Goal: Task Accomplishment & Management: Use online tool/utility

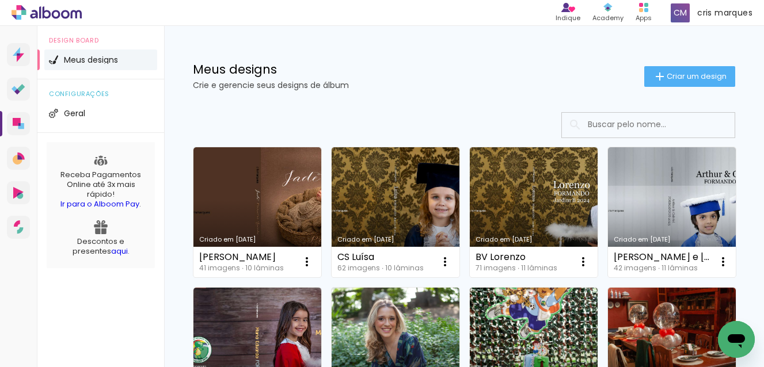
scroll to position [58, 0]
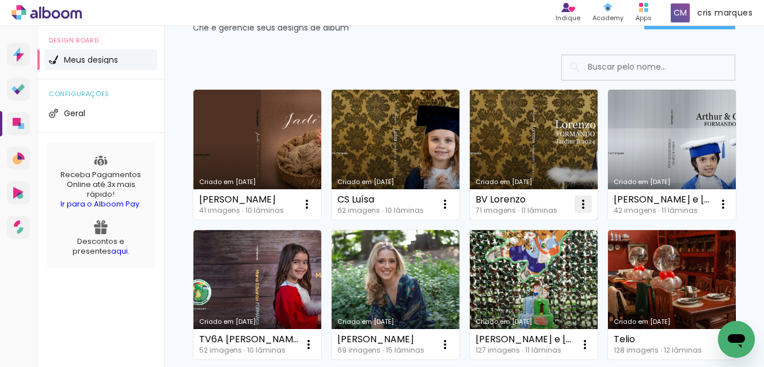
click at [314, 200] on iron-icon at bounding box center [307, 205] width 14 height 14
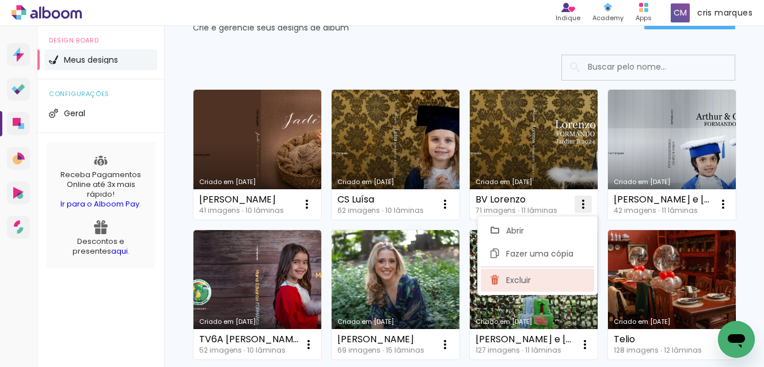
click at [525, 280] on span "Excluir" at bounding box center [518, 280] width 25 height 8
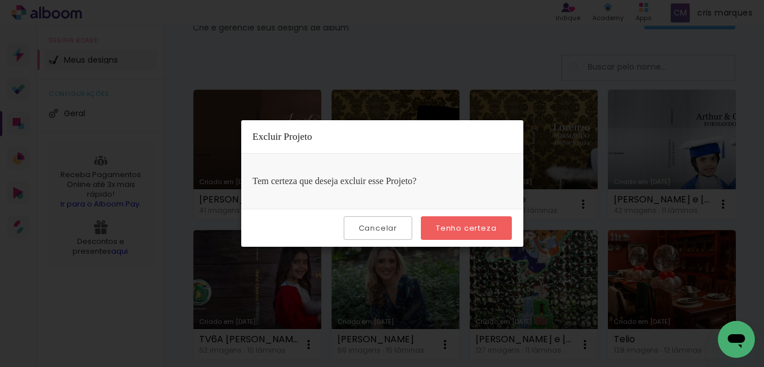
click at [0, 0] on slot "Tenho certeza" at bounding box center [0, 0] width 0 height 0
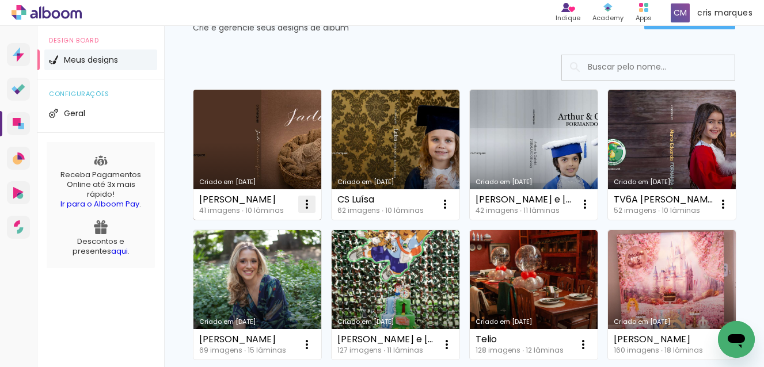
click at [306, 204] on iron-icon at bounding box center [307, 205] width 14 height 14
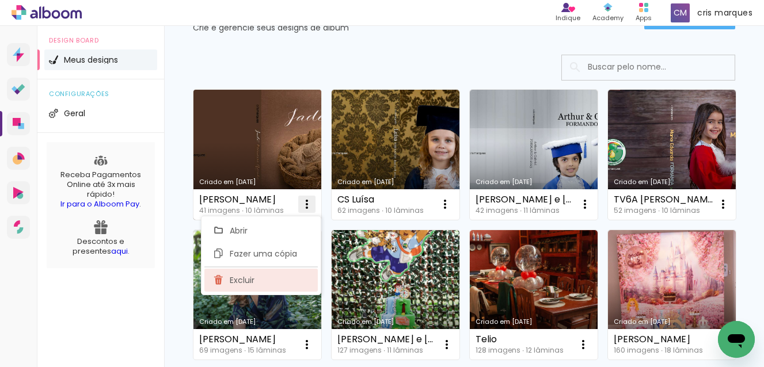
click at [259, 278] on paper-item "Excluir" at bounding box center [260, 280] width 113 height 23
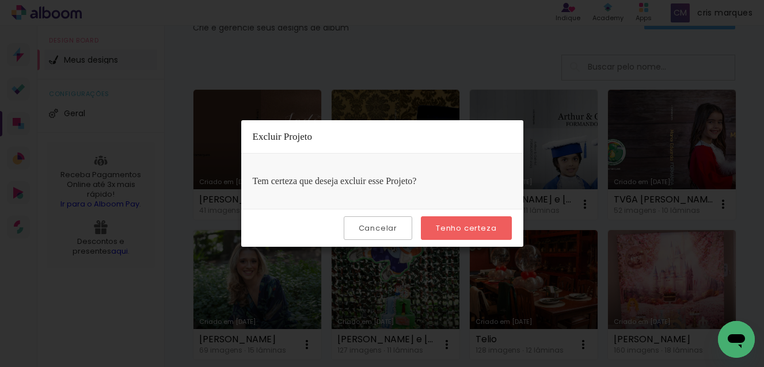
click at [489, 222] on paper-button "Tenho certeza" at bounding box center [466, 229] width 90 height 24
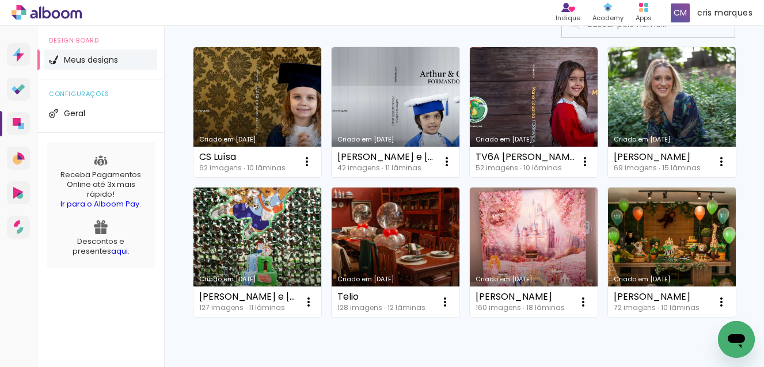
scroll to position [0, 0]
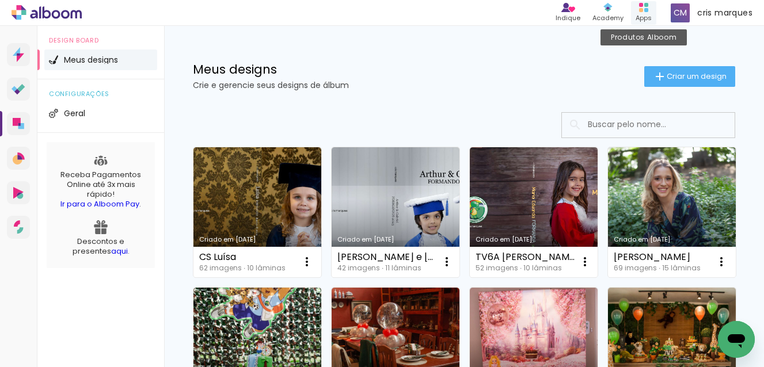
click at [641, 10] on rect at bounding box center [641, 10] width 4 height 4
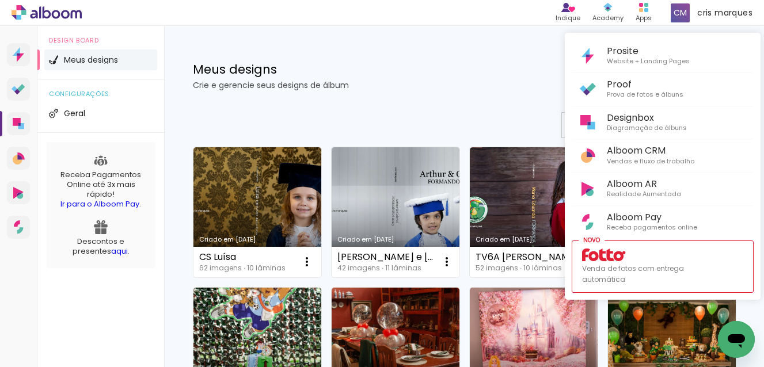
click at [449, 78] on div at bounding box center [382, 183] width 764 height 367
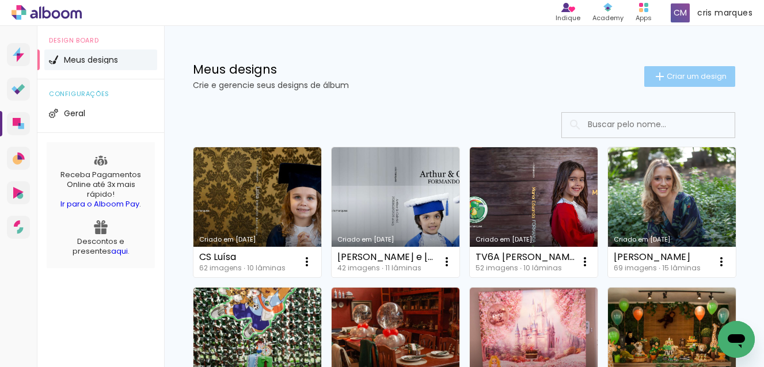
click at [667, 74] on span "Criar um design" at bounding box center [697, 76] width 60 height 7
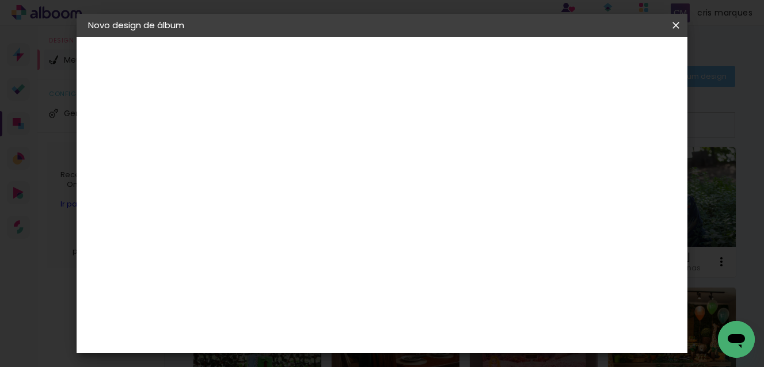
click at [276, 153] on input at bounding box center [276, 155] width 0 height 18
type input "h"
type input "[PERSON_NAME]"
type paper-input "[PERSON_NAME]"
click at [0, 0] on slot "Avançar" at bounding box center [0, 0] width 0 height 0
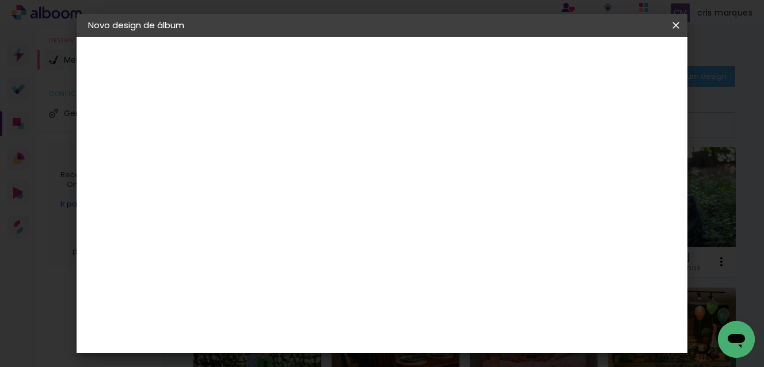
click at [311, 219] on input at bounding box center [306, 219] width 116 height 14
type input "go"
type paper-input "go"
click at [295, 264] on div "Go image" at bounding box center [282, 262] width 28 height 18
click at [0, 0] on slot "Avançar" at bounding box center [0, 0] width 0 height 0
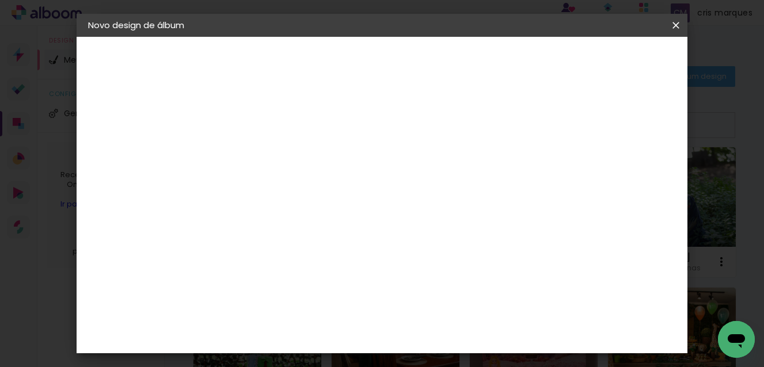
click at [321, 192] on input "text" at bounding box center [298, 201] width 45 height 18
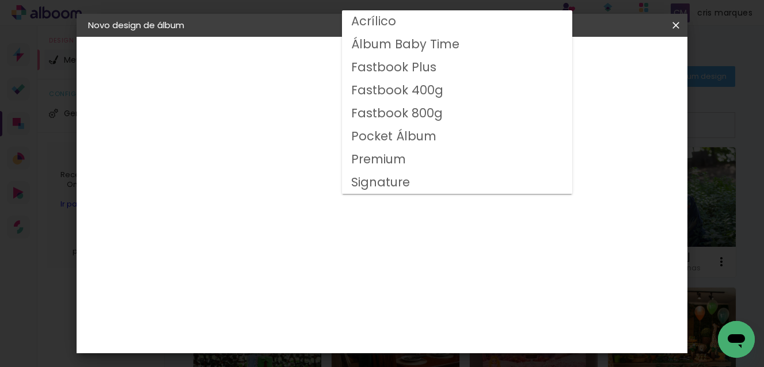
click at [0, 0] on slot "Fastbook 800g" at bounding box center [0, 0] width 0 height 0
type input "Fastbook 800g"
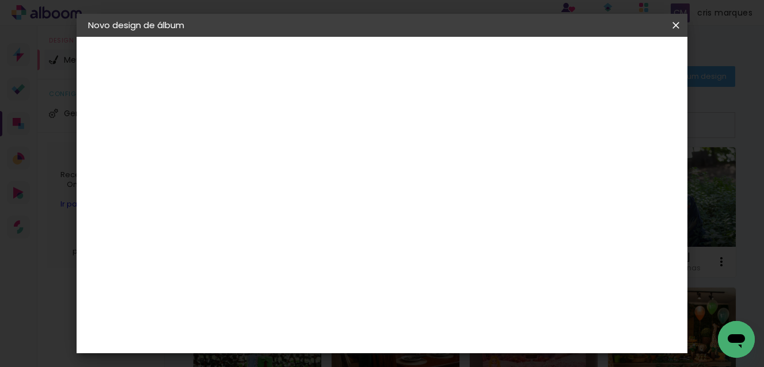
scroll to position [230, 0]
click at [354, 270] on span "20 × 20" at bounding box center [328, 288] width 54 height 37
click at [0, 0] on slot "Avançar" at bounding box center [0, 0] width 0 height 0
click at [420, 121] on div at bounding box center [415, 124] width 10 height 10
type paper-checkbox "on"
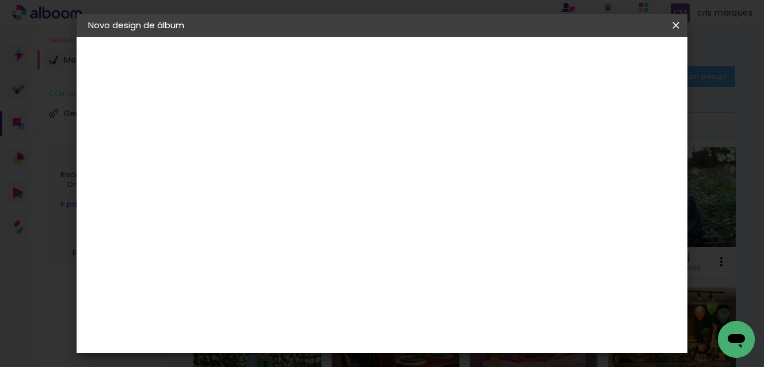
click at [485, 63] on span "Iniciar design" at bounding box center [472, 65] width 26 height 16
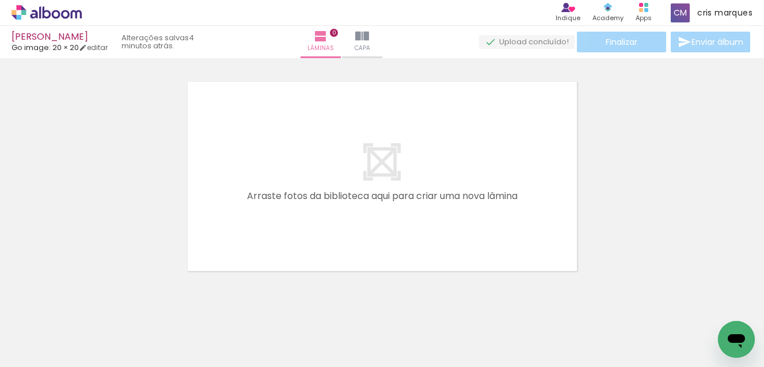
scroll to position [0, 1240]
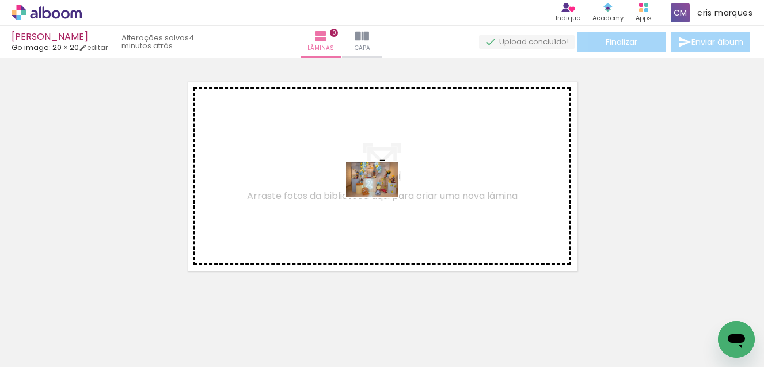
drag, startPoint x: 364, startPoint y: 337, endPoint x: 381, endPoint y: 197, distance: 141.5
click at [381, 197] on quentale-workspace at bounding box center [382, 183] width 764 height 367
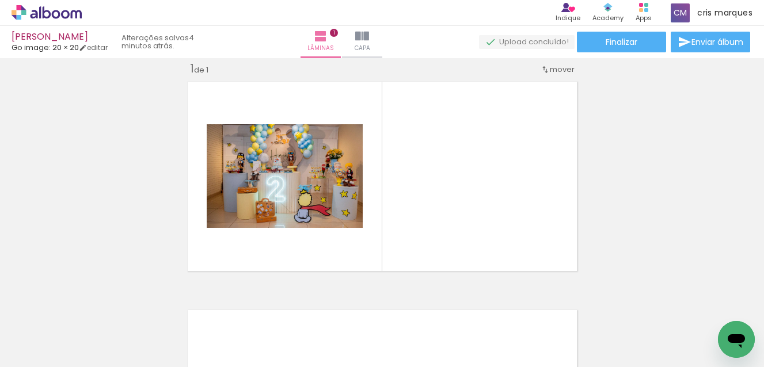
scroll to position [0, 2344]
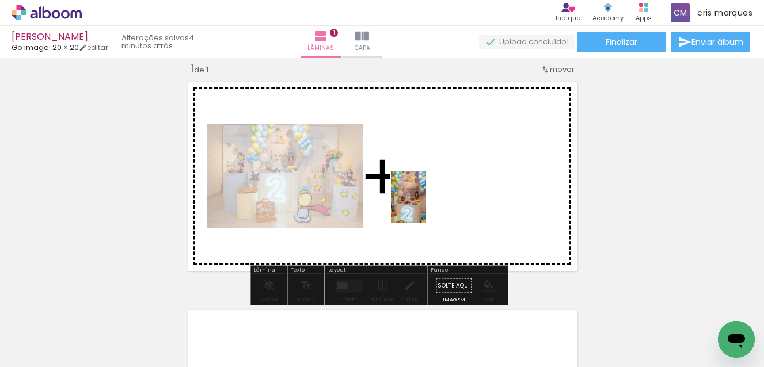
drag, startPoint x: 351, startPoint y: 346, endPoint x: 426, endPoint y: 206, distance: 158.2
click at [426, 206] on quentale-workspace at bounding box center [382, 183] width 764 height 367
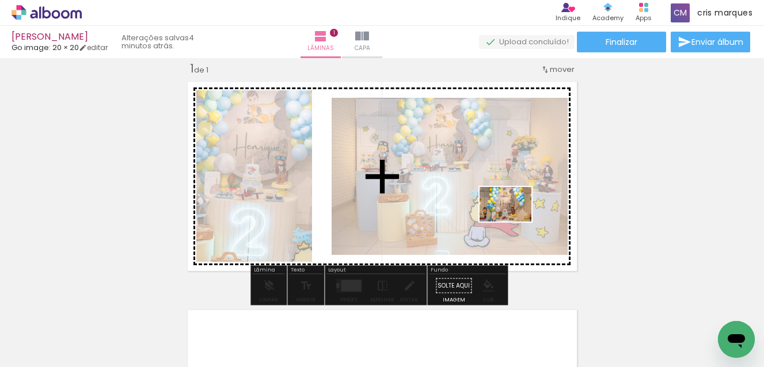
drag, startPoint x: 485, startPoint y: 336, endPoint x: 514, endPoint y: 221, distance: 118.7
click at [514, 221] on quentale-workspace at bounding box center [382, 183] width 764 height 367
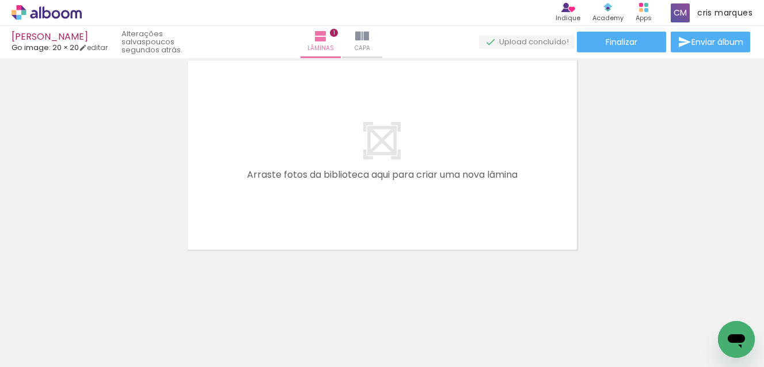
scroll to position [0, 1159]
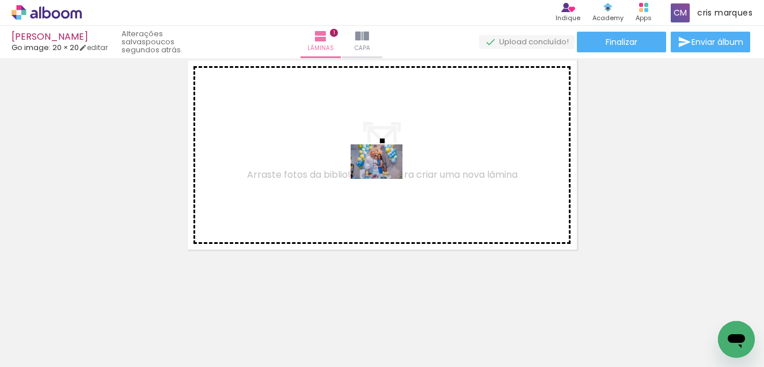
drag, startPoint x: 379, startPoint y: 335, endPoint x: 385, endPoint y: 178, distance: 156.8
click at [385, 178] on quentale-workspace at bounding box center [382, 183] width 764 height 367
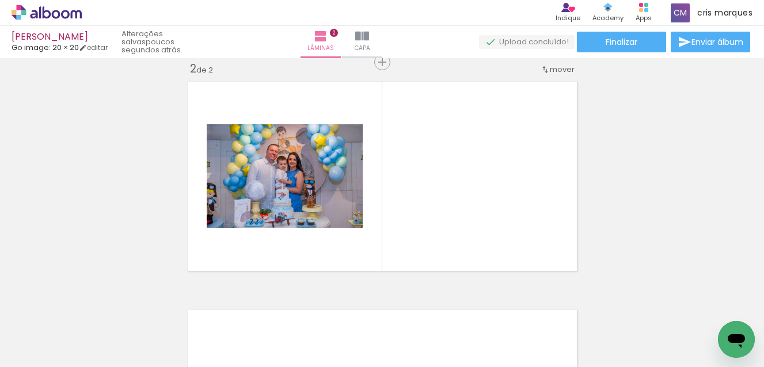
scroll to position [0, 1097]
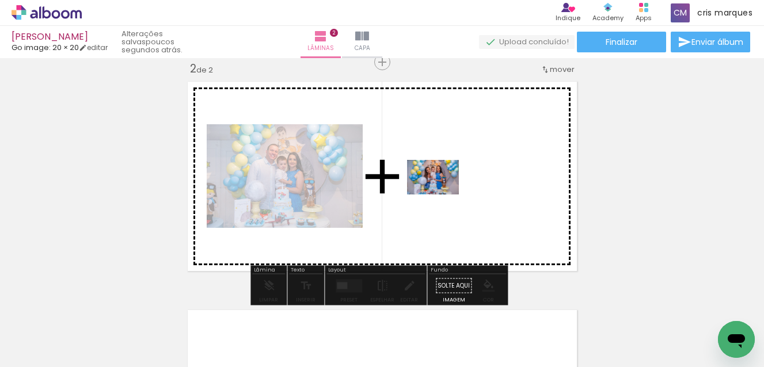
drag, startPoint x: 379, startPoint y: 335, endPoint x: 442, endPoint y: 195, distance: 153.4
click at [442, 195] on quentale-workspace at bounding box center [382, 183] width 764 height 367
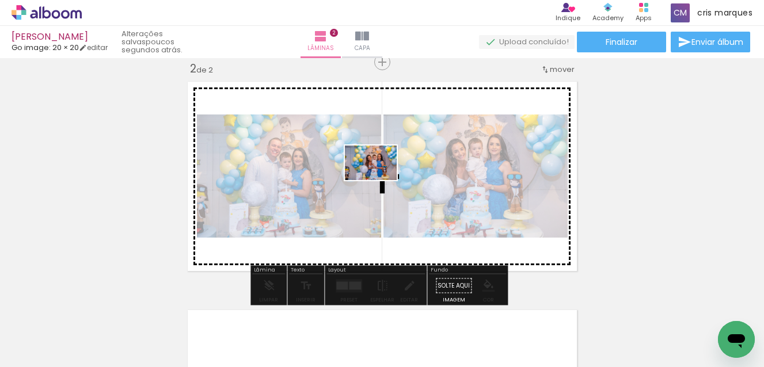
drag, startPoint x: 307, startPoint y: 338, endPoint x: 382, endPoint y: 173, distance: 181.2
click at [382, 173] on quentale-workspace at bounding box center [382, 183] width 764 height 367
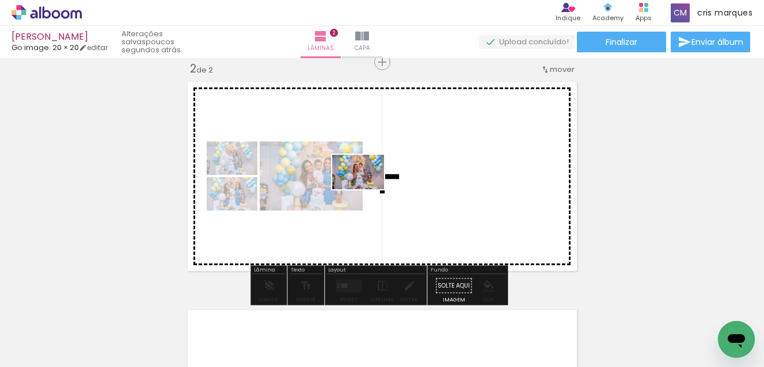
drag, startPoint x: 268, startPoint y: 299, endPoint x: 373, endPoint y: 182, distance: 157.4
click at [373, 182] on quentale-workspace at bounding box center [382, 183] width 764 height 367
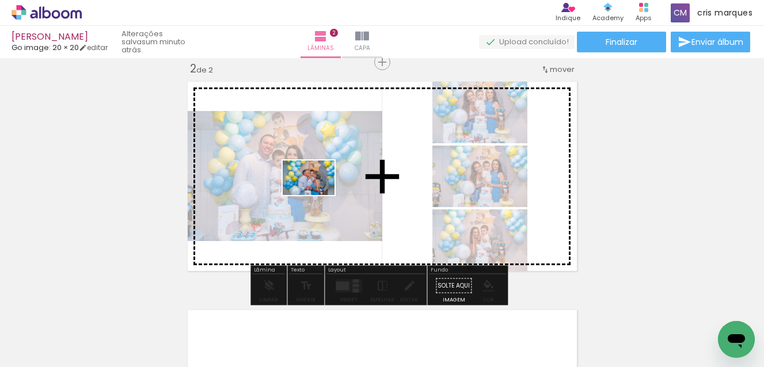
drag, startPoint x: 195, startPoint y: 328, endPoint x: 319, endPoint y: 194, distance: 182.5
click at [319, 194] on quentale-workspace at bounding box center [382, 183] width 764 height 367
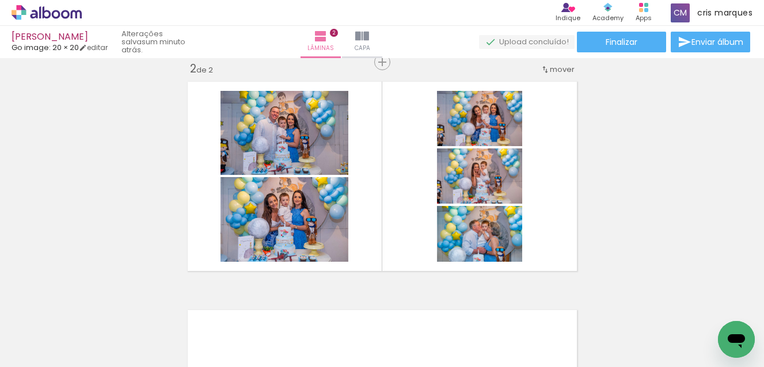
scroll to position [0, 777]
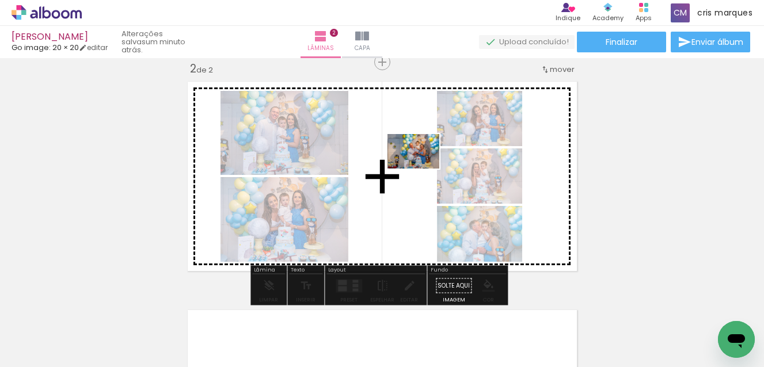
drag, startPoint x: 371, startPoint y: 336, endPoint x: 422, endPoint y: 169, distance: 175.2
click at [422, 169] on quentale-workspace at bounding box center [382, 183] width 764 height 367
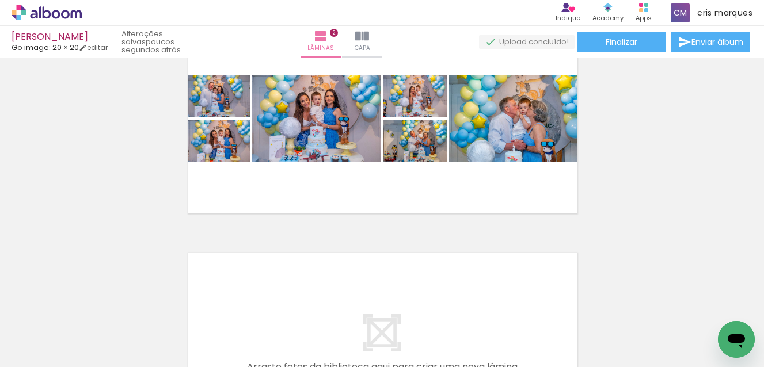
scroll to position [359, 0]
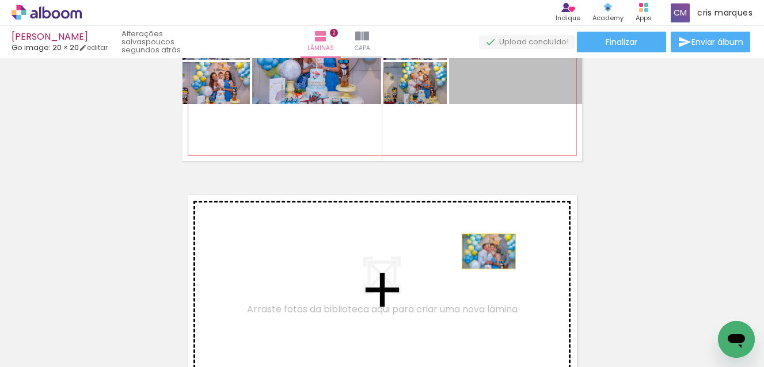
drag, startPoint x: 535, startPoint y: 82, endPoint x: 484, endPoint y: 252, distance: 176.7
click at [484, 252] on div "Inserir lâmina 1 de 2 Inserir lâmina 2 de 2" at bounding box center [382, 46] width 764 height 686
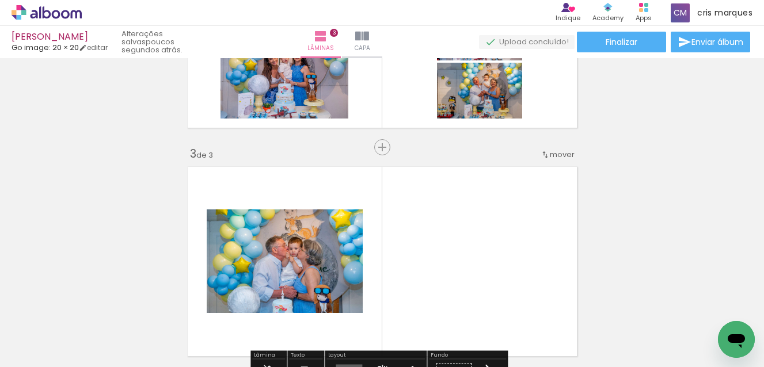
scroll to position [357, 0]
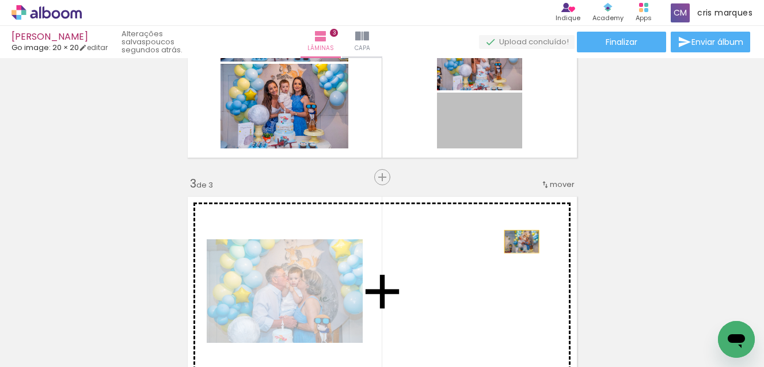
drag, startPoint x: 500, startPoint y: 127, endPoint x: 517, endPoint y: 248, distance: 122.1
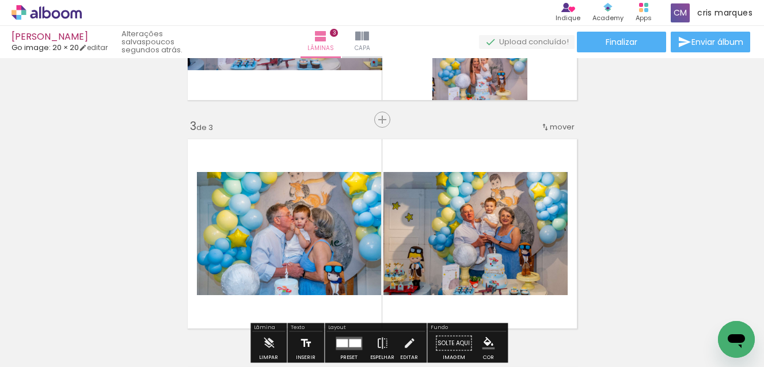
scroll to position [472, 0]
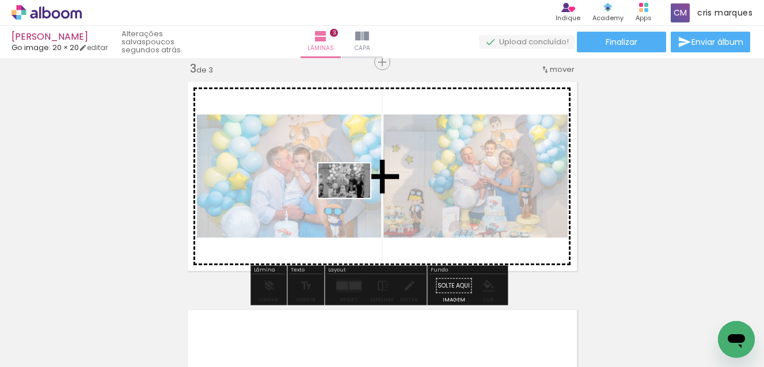
drag, startPoint x: 314, startPoint y: 340, endPoint x: 353, endPoint y: 198, distance: 147.9
click at [353, 198] on quentale-workspace at bounding box center [382, 183] width 764 height 367
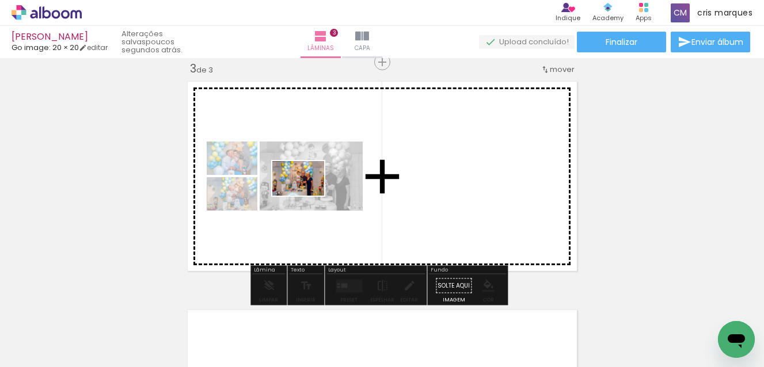
drag, startPoint x: 261, startPoint y: 298, endPoint x: 312, endPoint y: 189, distance: 119.5
click at [312, 189] on quentale-workspace at bounding box center [382, 183] width 764 height 367
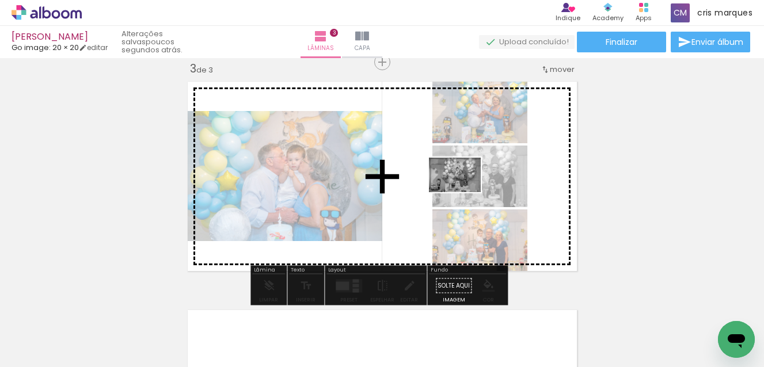
drag, startPoint x: 447, startPoint y: 335, endPoint x: 400, endPoint y: 193, distance: 149.5
click at [464, 191] on quentale-workspace at bounding box center [382, 183] width 764 height 367
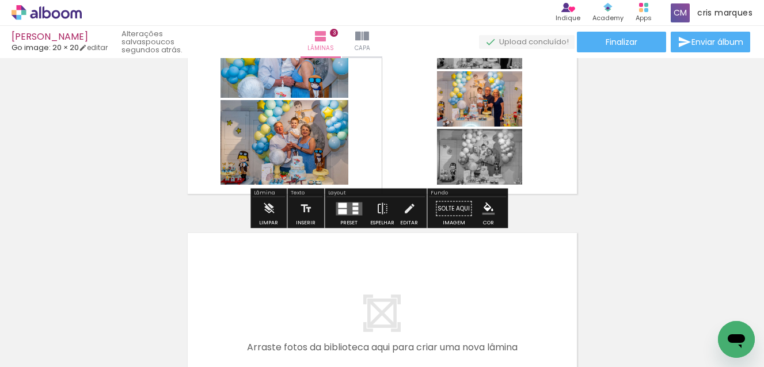
scroll to position [492, 0]
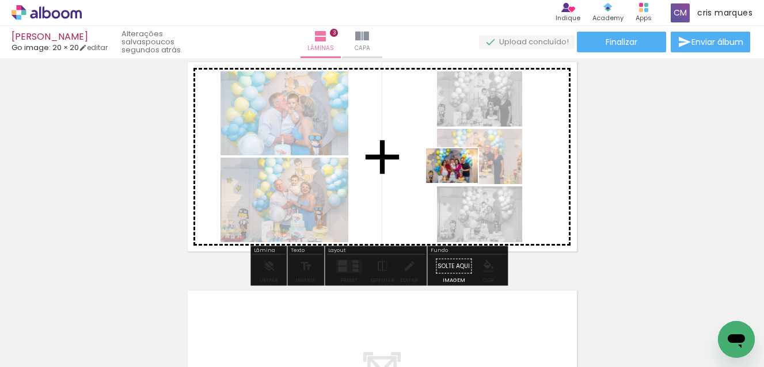
drag, startPoint x: 445, startPoint y: 333, endPoint x: 461, endPoint y: 183, distance: 150.5
click at [461, 183] on quentale-workspace at bounding box center [382, 183] width 764 height 367
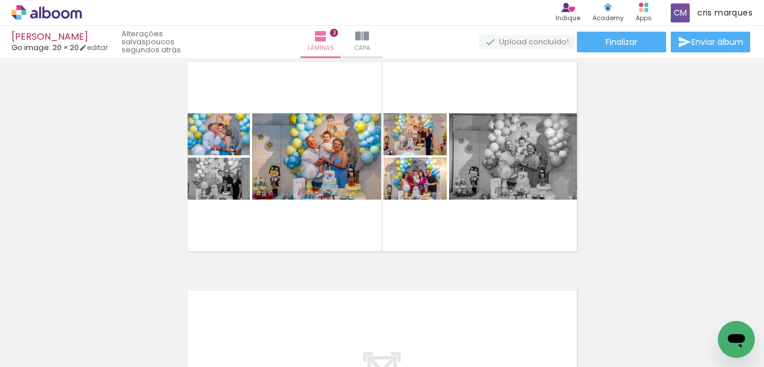
scroll to position [0, 2222]
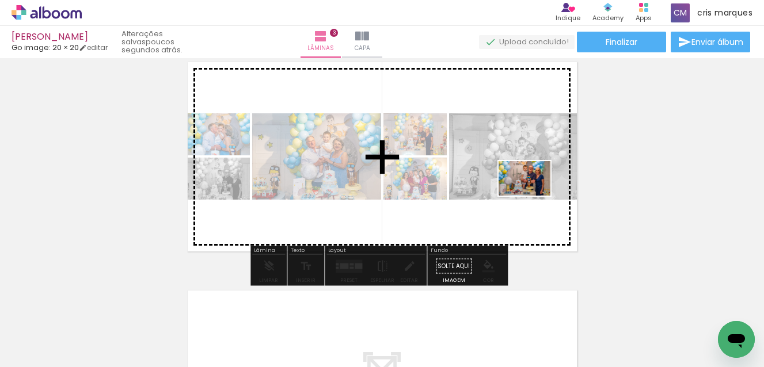
drag, startPoint x: 548, startPoint y: 332, endPoint x: 533, endPoint y: 196, distance: 137.3
click at [533, 196] on quentale-workspace at bounding box center [382, 183] width 764 height 367
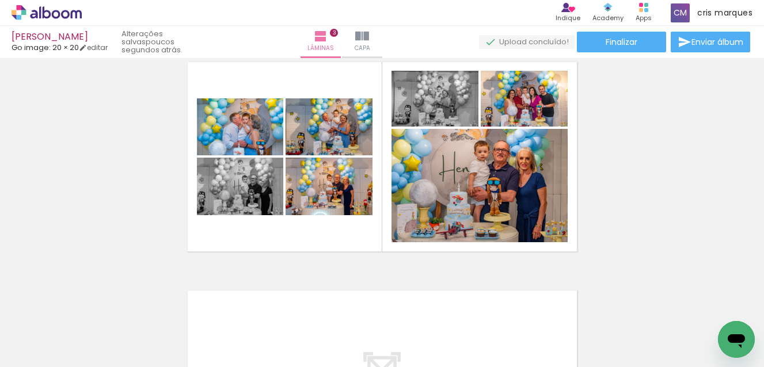
scroll to position [0, 3012]
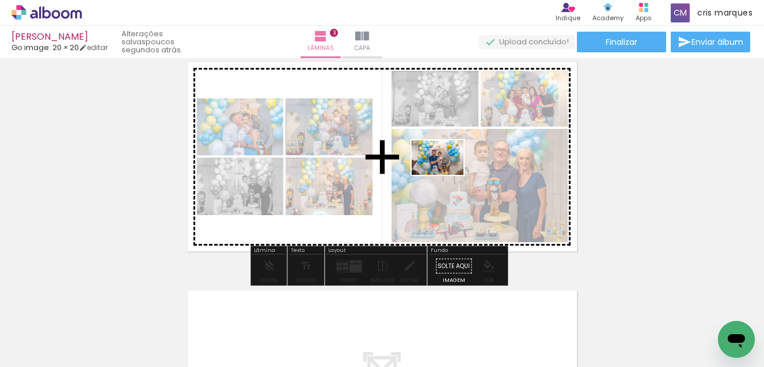
drag, startPoint x: 405, startPoint y: 333, endPoint x: 446, endPoint y: 175, distance: 163.7
click at [446, 175] on quentale-workspace at bounding box center [382, 183] width 764 height 367
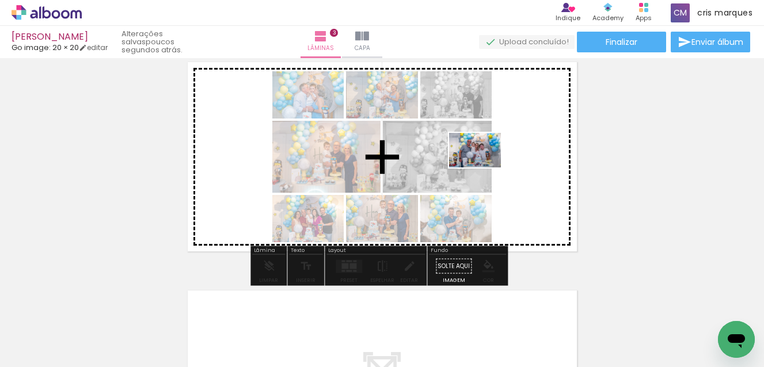
drag, startPoint x: 465, startPoint y: 333, endPoint x: 484, endPoint y: 168, distance: 166.9
click at [484, 168] on quentale-workspace at bounding box center [382, 183] width 764 height 367
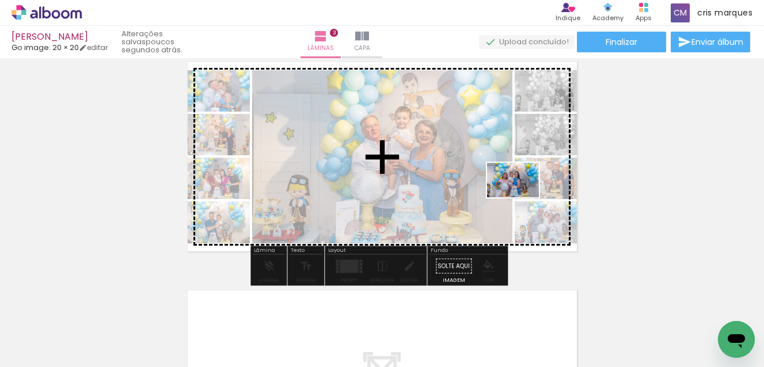
drag, startPoint x: 532, startPoint y: 336, endPoint x: 522, endPoint y: 198, distance: 138.6
click at [522, 198] on quentale-workspace at bounding box center [382, 183] width 764 height 367
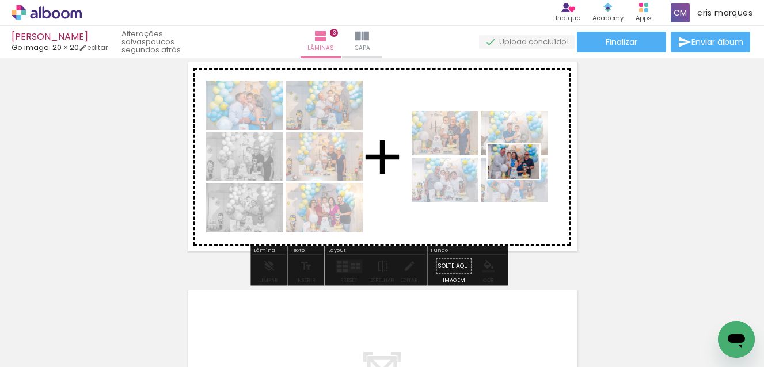
drag, startPoint x: 651, startPoint y: 317, endPoint x: 522, endPoint y: 179, distance: 189.1
click at [522, 179] on quentale-workspace at bounding box center [382, 183] width 764 height 367
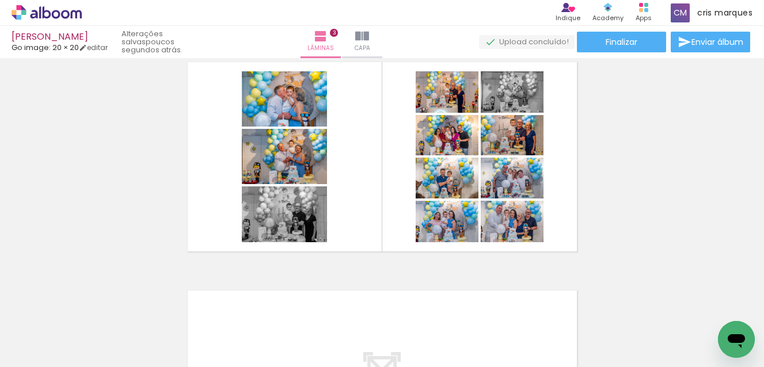
scroll to position [0, 3268]
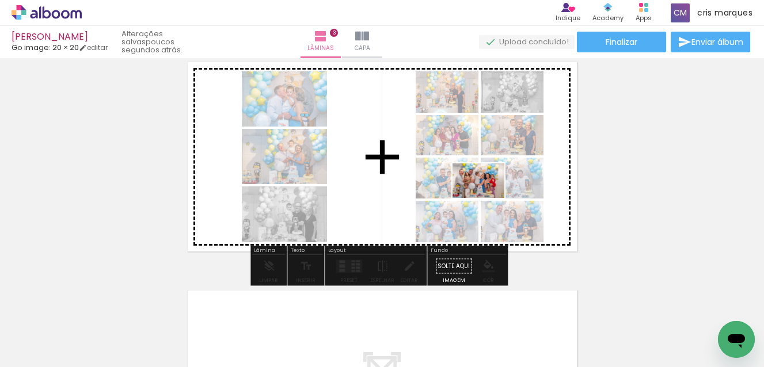
drag, startPoint x: 475, startPoint y: 336, endPoint x: 542, endPoint y: 264, distance: 99.4
click at [487, 198] on quentale-workspace at bounding box center [382, 183] width 764 height 367
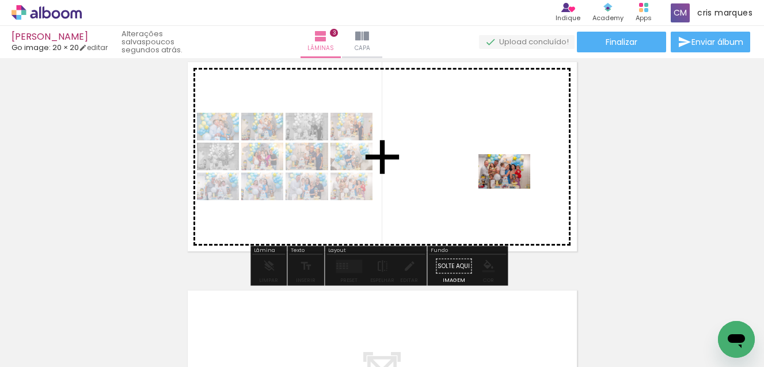
drag, startPoint x: 540, startPoint y: 340, endPoint x: 513, endPoint y: 189, distance: 153.2
click at [513, 189] on quentale-workspace at bounding box center [382, 183] width 764 height 367
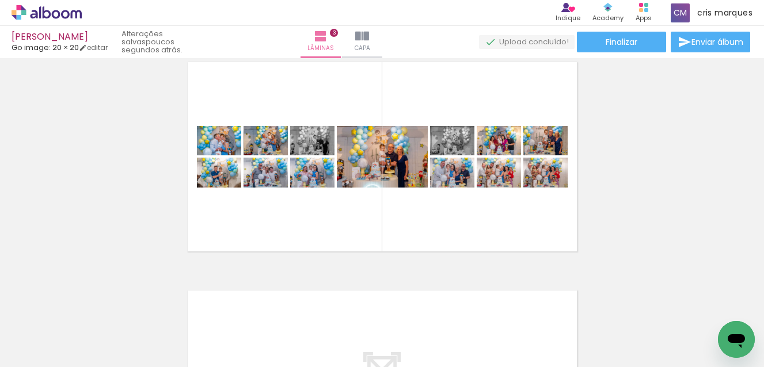
scroll to position [0, 2004]
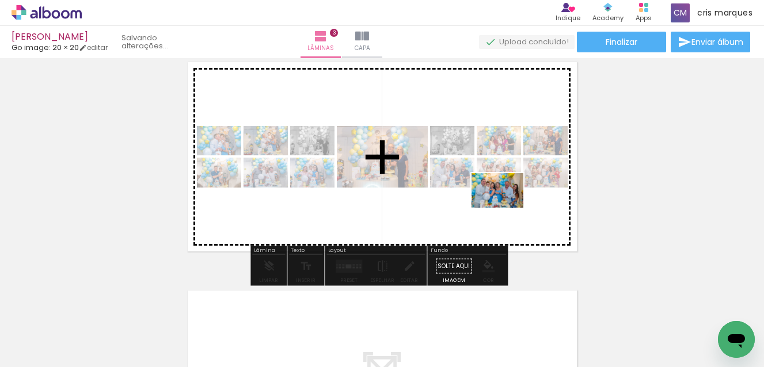
drag, startPoint x: 507, startPoint y: 334, endPoint x: 506, endPoint y: 208, distance: 126.1
click at [506, 208] on quentale-workspace at bounding box center [382, 183] width 764 height 367
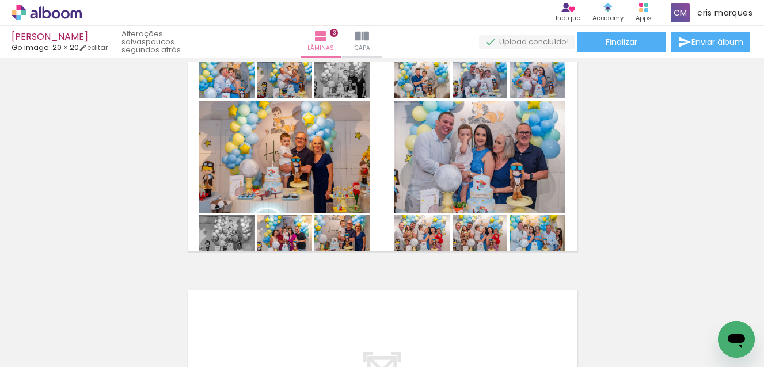
scroll to position [0, 743]
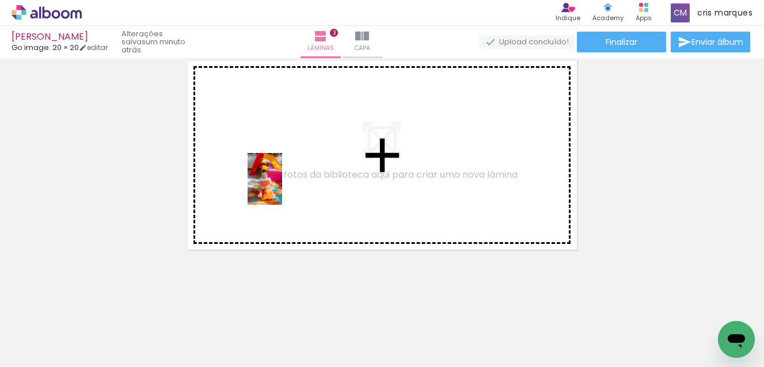
drag, startPoint x: 115, startPoint y: 339, endPoint x: 282, endPoint y: 188, distance: 225.5
click at [282, 188] on quentale-workspace at bounding box center [382, 183] width 764 height 367
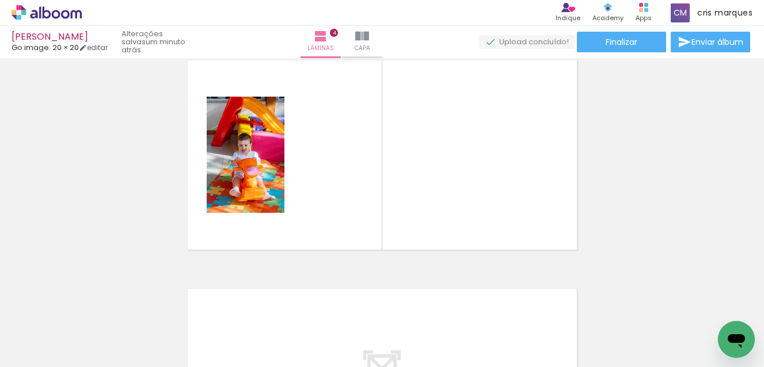
scroll to position [701, 0]
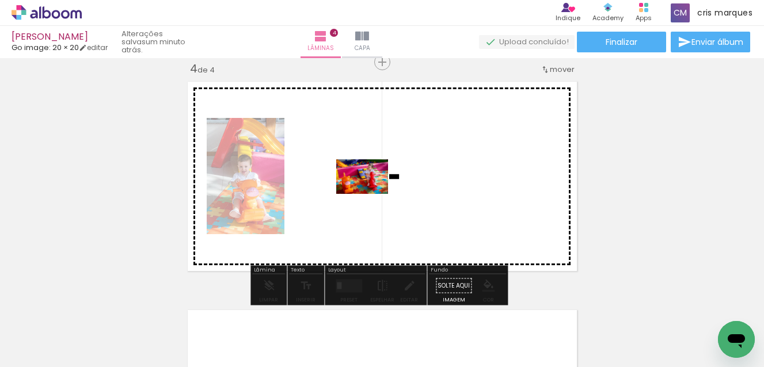
drag, startPoint x: 184, startPoint y: 331, endPoint x: 371, endPoint y: 194, distance: 231.5
click at [371, 194] on quentale-workspace at bounding box center [382, 183] width 764 height 367
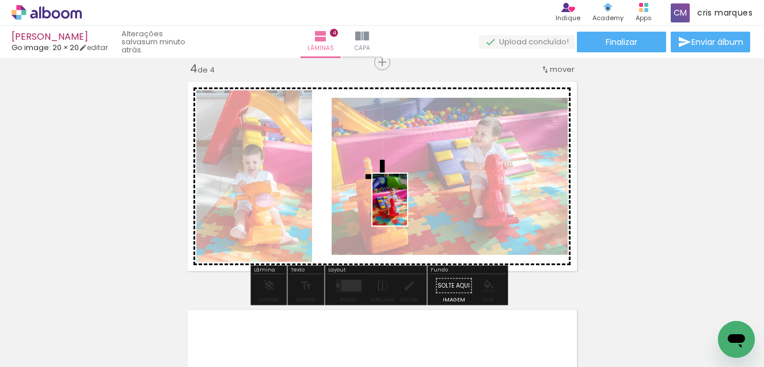
drag, startPoint x: 249, startPoint y: 334, endPoint x: 407, endPoint y: 208, distance: 202.1
click at [407, 208] on quentale-workspace at bounding box center [382, 183] width 764 height 367
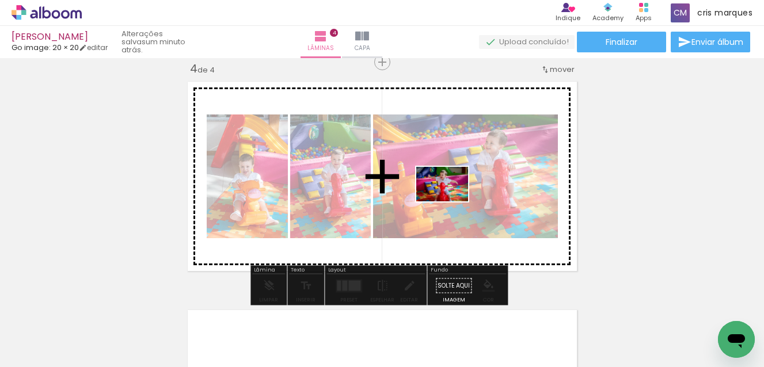
drag, startPoint x: 313, startPoint y: 337, endPoint x: 453, endPoint y: 199, distance: 196.7
click at [453, 199] on quentale-workspace at bounding box center [382, 183] width 764 height 367
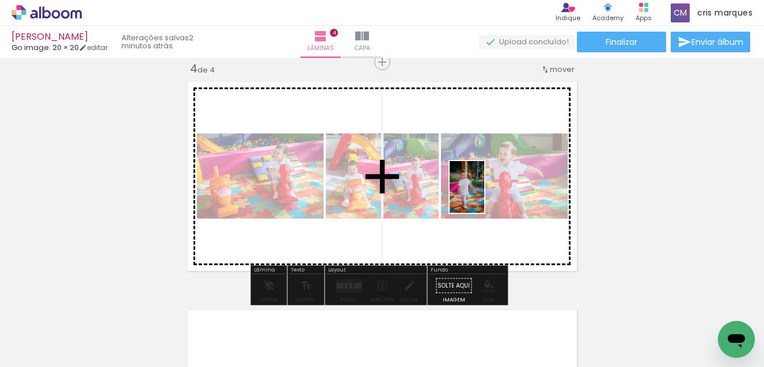
drag, startPoint x: 382, startPoint y: 341, endPoint x: 484, endPoint y: 196, distance: 177.3
click at [484, 196] on quentale-workspace at bounding box center [382, 183] width 764 height 367
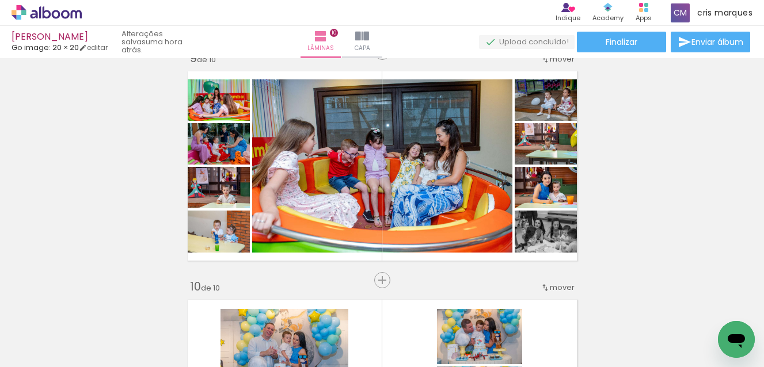
scroll to position [0, 3268]
